Goal: Find specific page/section: Find specific page/section

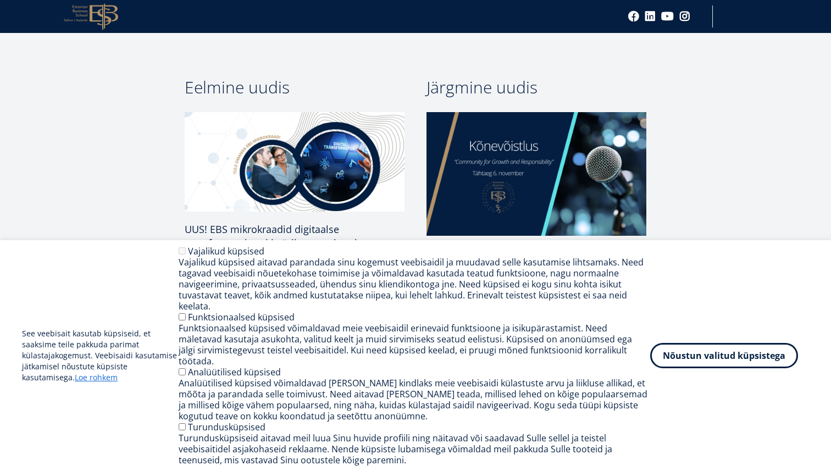
scroll to position [1555, 0]
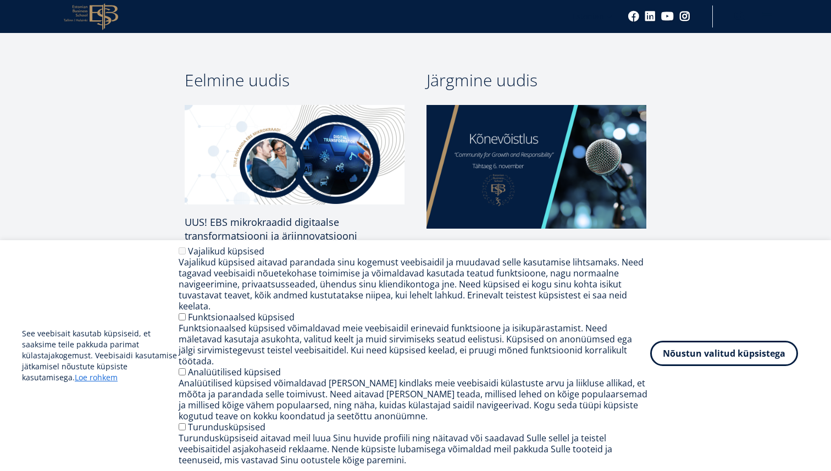
click at [735, 366] on button "Nõustun valitud küpsistega" at bounding box center [724, 353] width 148 height 25
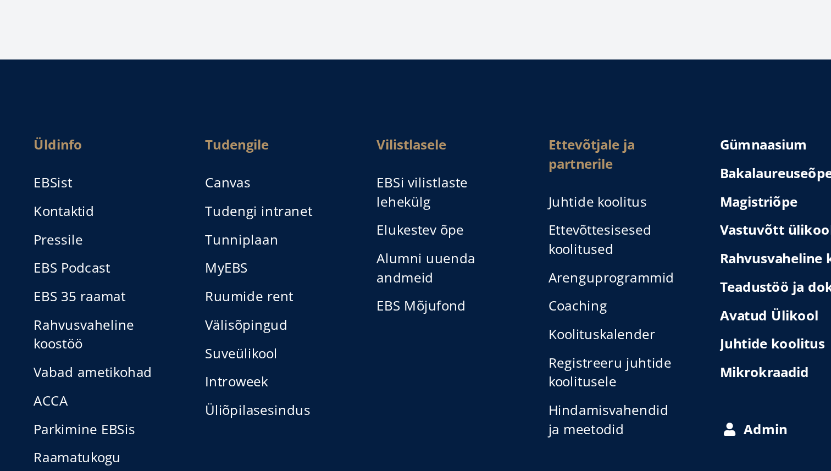
scroll to position [1634, 0]
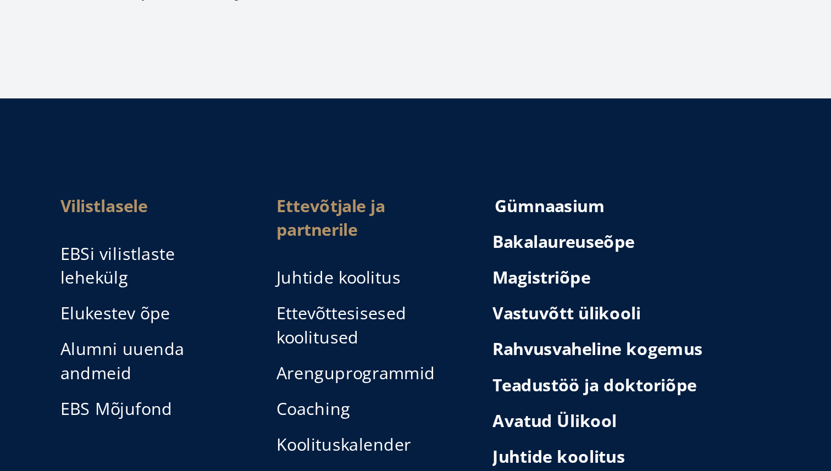
click at [668, 276] on span "Gümnaasium Tutvu ja registreeru" at bounding box center [651, 281] width 51 height 10
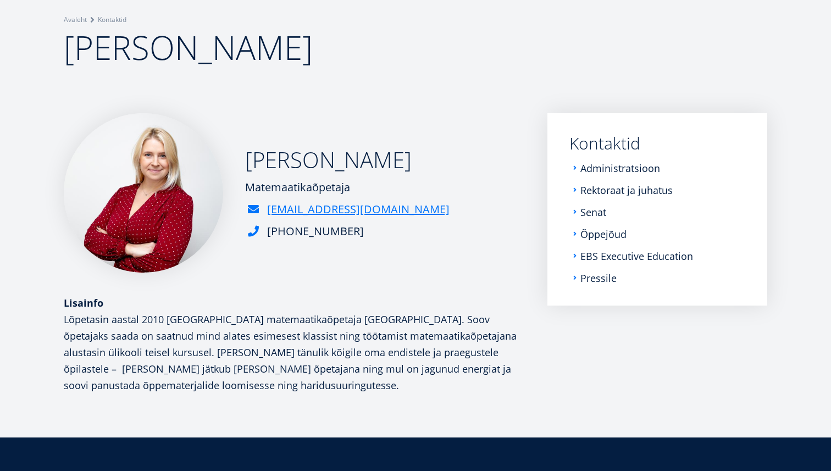
scroll to position [82, 0]
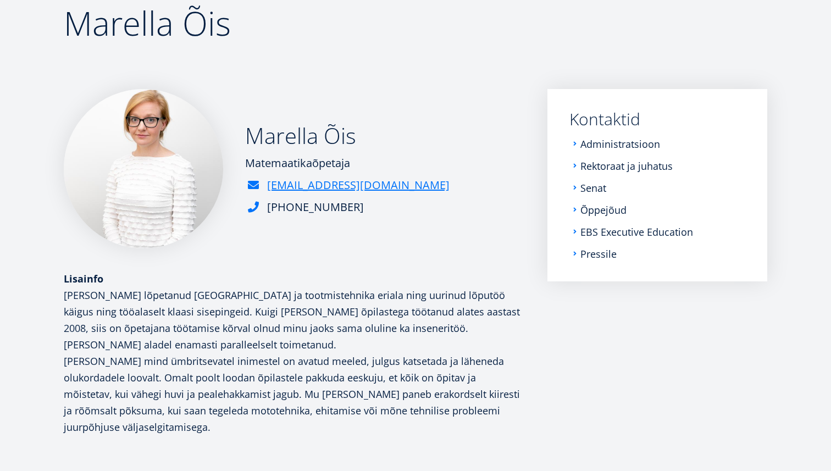
scroll to position [109, 0]
